Goal: Find specific page/section: Find specific page/section

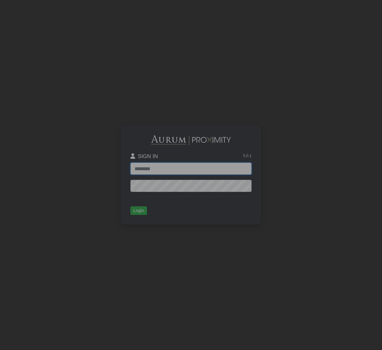
type input "**********"
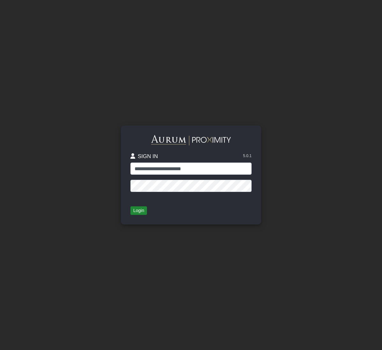
click at [138, 208] on button "Login" at bounding box center [139, 210] width 17 height 9
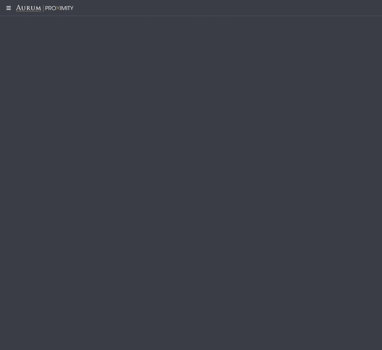
click at [9, 9] on icon at bounding box center [8, 7] width 16 height 5
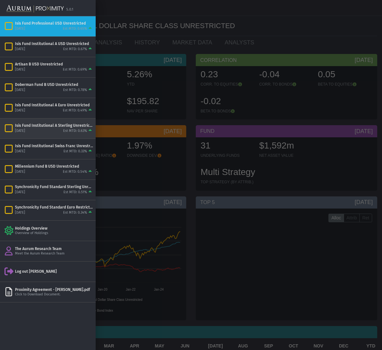
click at [38, 123] on div "Isis Fund Institutional A Sterling Unrestricted" at bounding box center [54, 125] width 78 height 5
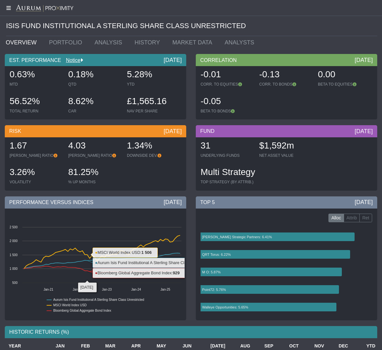
click at [7, 8] on icon at bounding box center [8, 7] width 16 height 5
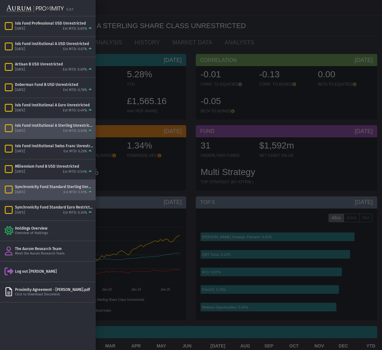
click at [37, 187] on div "Synchronicity Fund Standard Sterling Unrestricted" at bounding box center [54, 186] width 78 height 5
